Goal: Task Accomplishment & Management: Complete application form

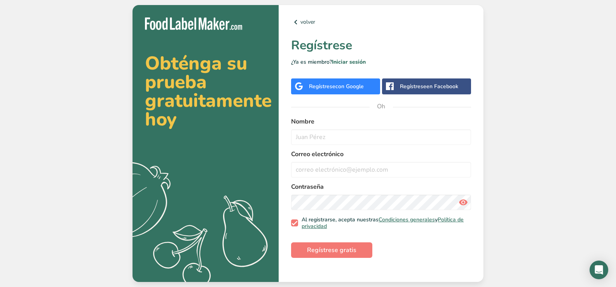
click at [362, 86] on font "con Google" at bounding box center [349, 86] width 28 height 7
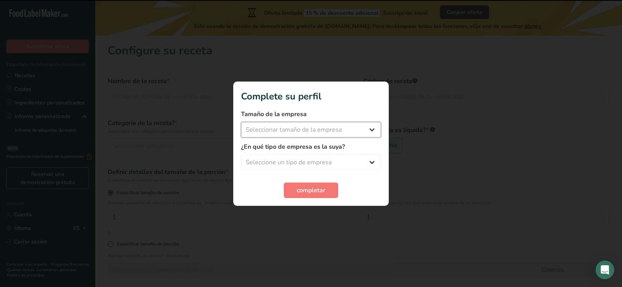
click at [354, 124] on select "Seleccionar tamaño de la empresa Menos de 10 empleados De 10 a 50 empleados De …" at bounding box center [311, 130] width 140 height 16
select select "1"
click at [241, 122] on select "Seleccionar tamaño de la empresa Menos de 10 empleados De 10 a 50 empleados De …" at bounding box center [311, 130] width 140 height 16
click at [299, 164] on select "Seleccione un tipo de empresa Fabricante de alimentos envasados Restaurante y c…" at bounding box center [311, 163] width 140 height 16
select select "8"
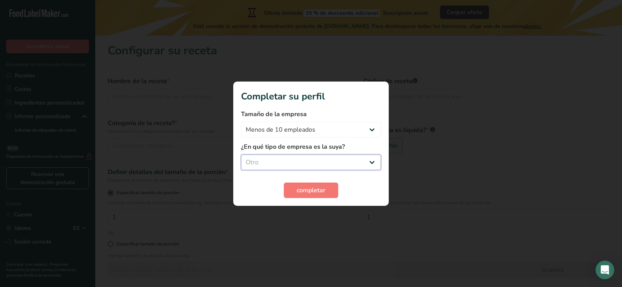
click at [241, 155] on select "Seleccione un tipo de empresa Fabricante de alimentos envasados Restaurante y c…" at bounding box center [311, 163] width 140 height 16
click at [295, 192] on button "completar" at bounding box center [311, 191] width 54 height 16
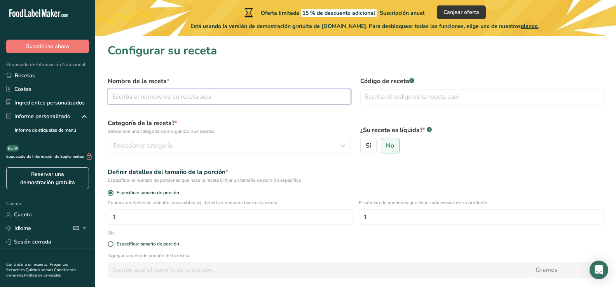
click at [173, 96] on input "text" at bounding box center [229, 97] width 243 height 16
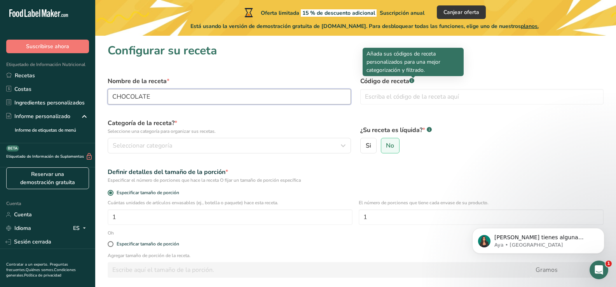
type input "CHOCOLATE"
click at [413, 78] on div at bounding box center [413, 78] width 4 height 4
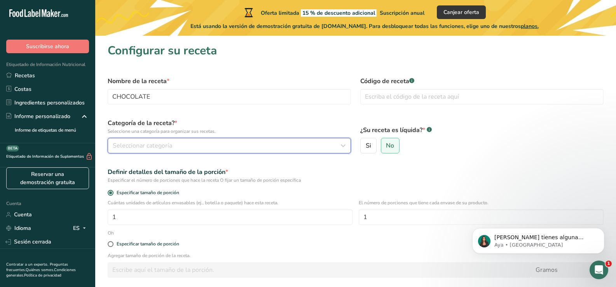
click at [191, 143] on div "Seleccionar categoría" at bounding box center [227, 145] width 228 height 9
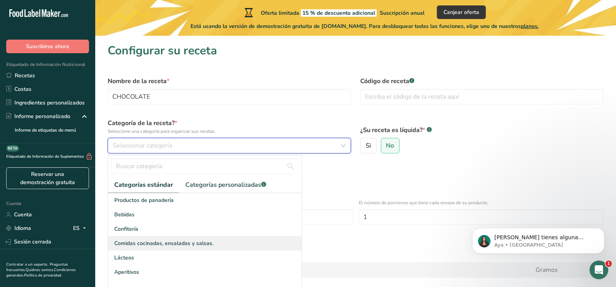
scroll to position [67, 0]
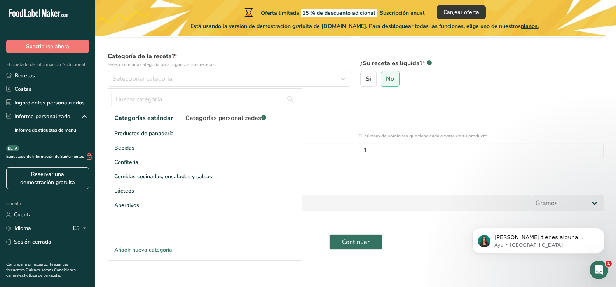
click at [218, 117] on font "Categorías personalizadas" at bounding box center [223, 118] width 76 height 9
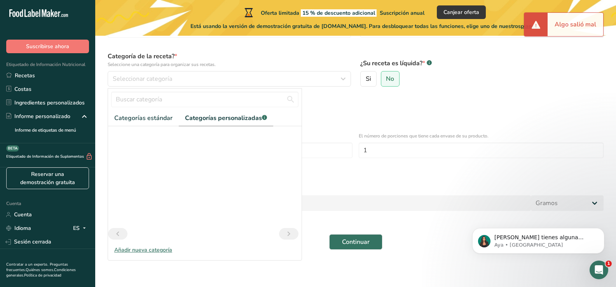
click at [204, 168] on div at bounding box center [204, 177] width 193 height 102
click at [118, 234] on icon "Página anterior" at bounding box center [117, 234] width 9 height 14
click at [153, 118] on font "Categorías estándar" at bounding box center [143, 118] width 58 height 9
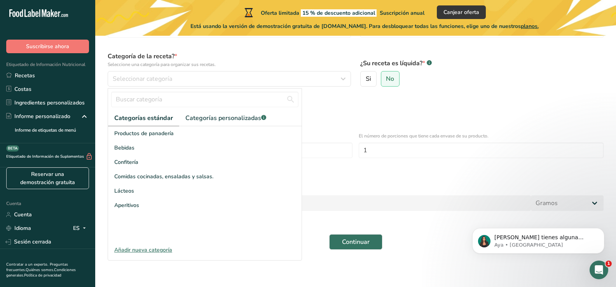
click at [143, 252] on font "Añadir nueva categoría" at bounding box center [143, 249] width 58 height 7
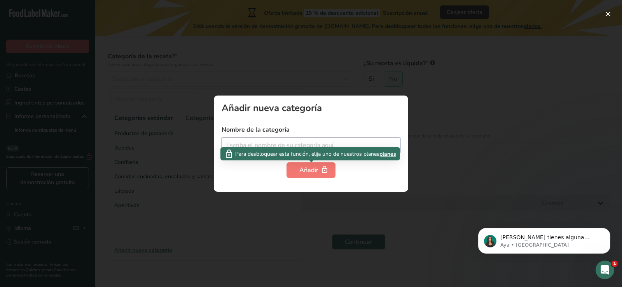
click at [300, 144] on input "text" at bounding box center [310, 146] width 179 height 16
type input "CHOCOLATE"
click at [324, 169] on icon "button" at bounding box center [324, 170] width 8 height 12
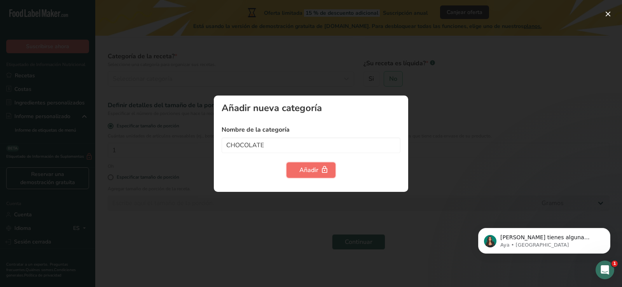
click at [324, 169] on icon "button" at bounding box center [324, 170] width 8 height 12
click at [529, 164] on div at bounding box center [311, 143] width 622 height 287
